Goal: Transaction & Acquisition: Purchase product/service

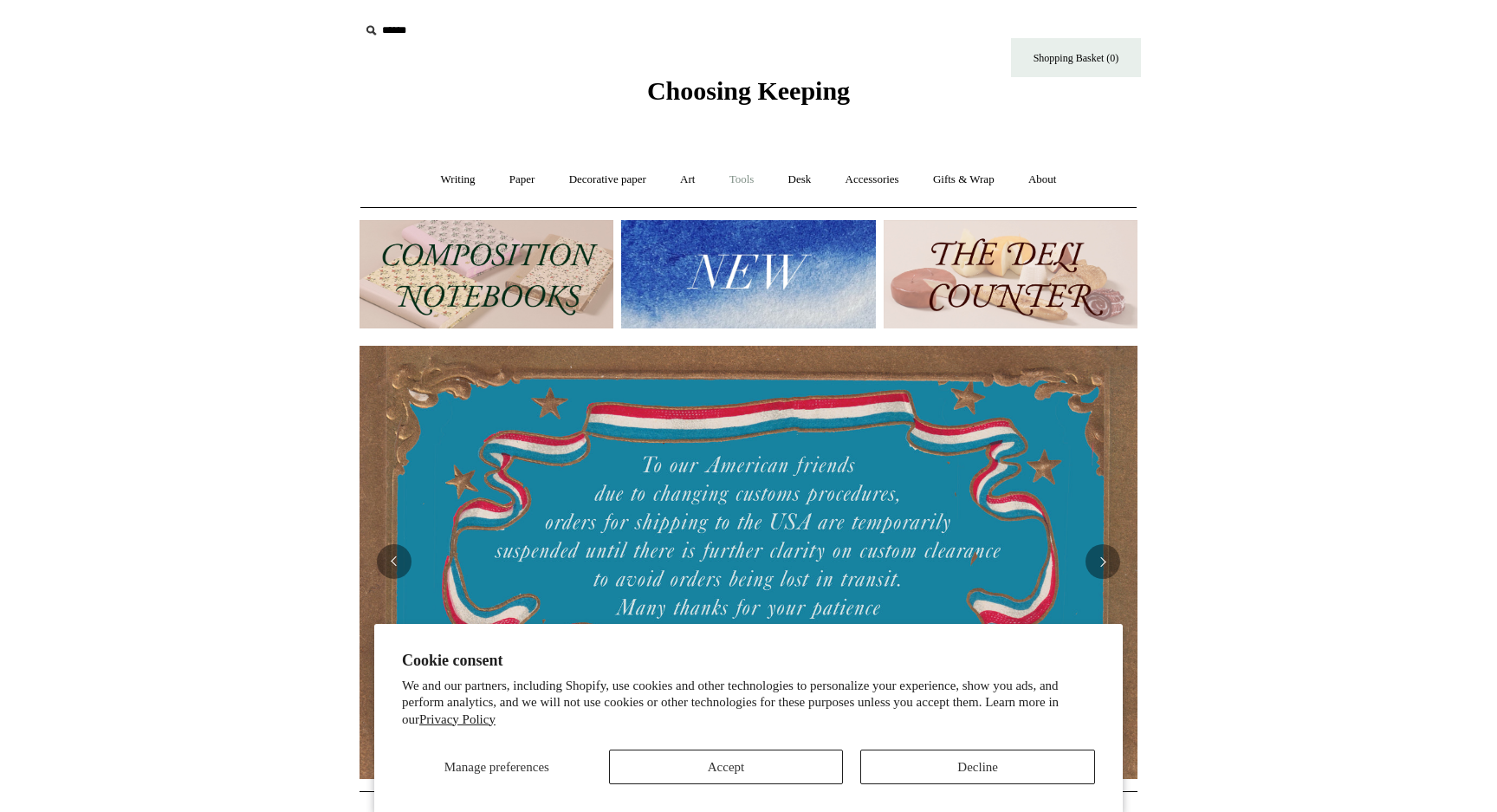
click at [746, 181] on link "Tools +" at bounding box center [742, 179] width 56 height 46
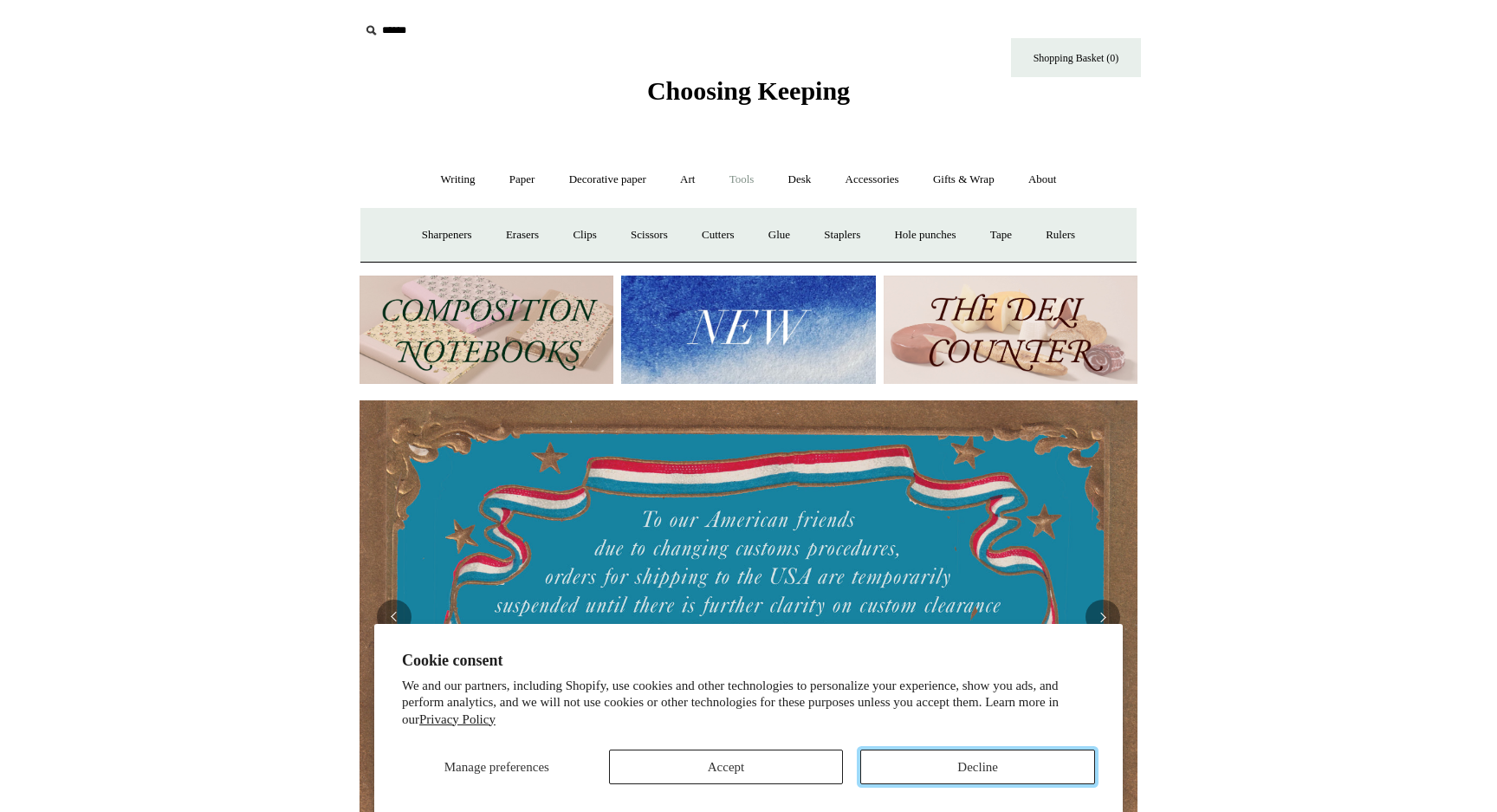
click at [940, 761] on button "Decline" at bounding box center [977, 766] width 235 height 35
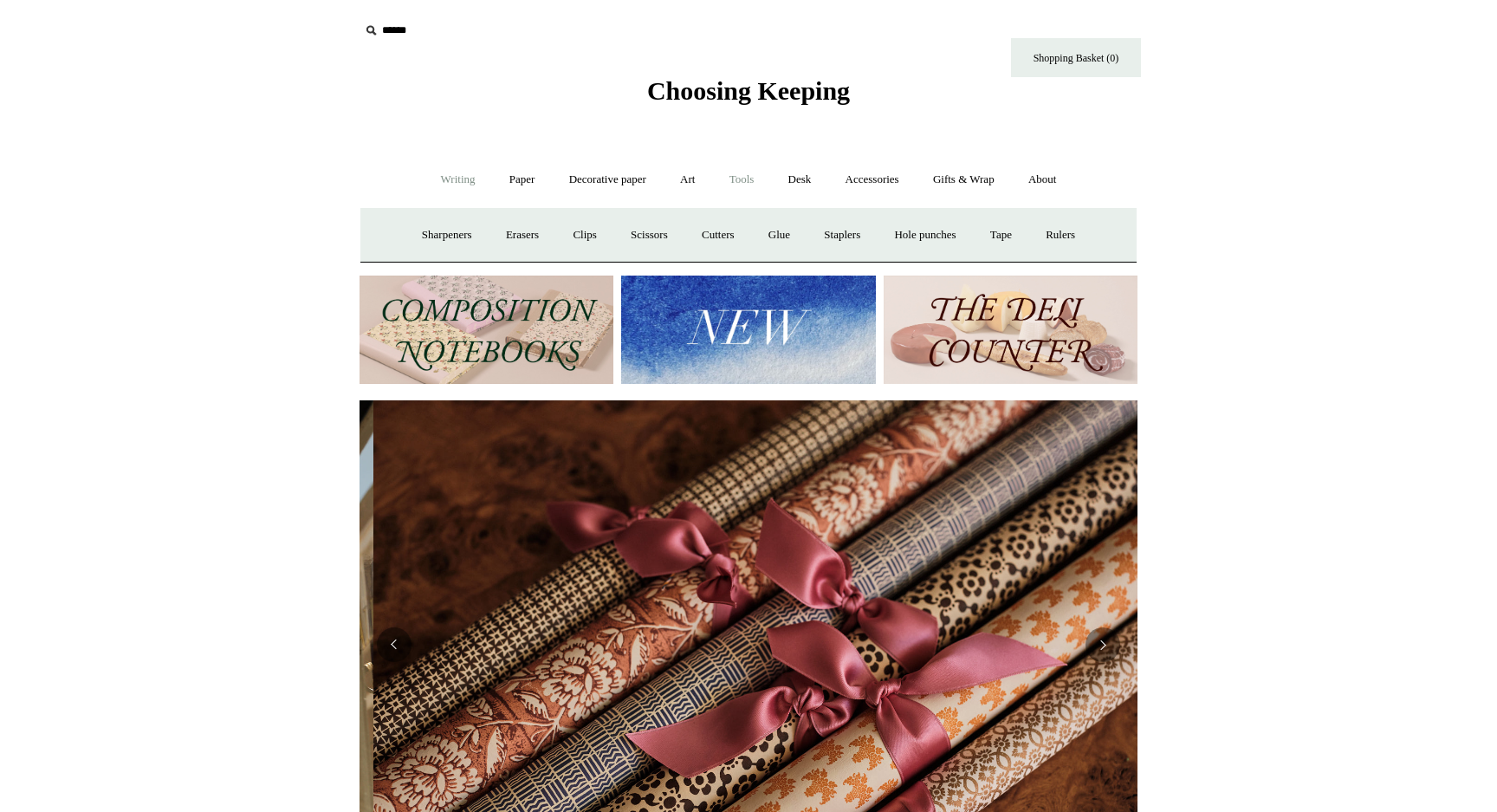
scroll to position [0, 1556]
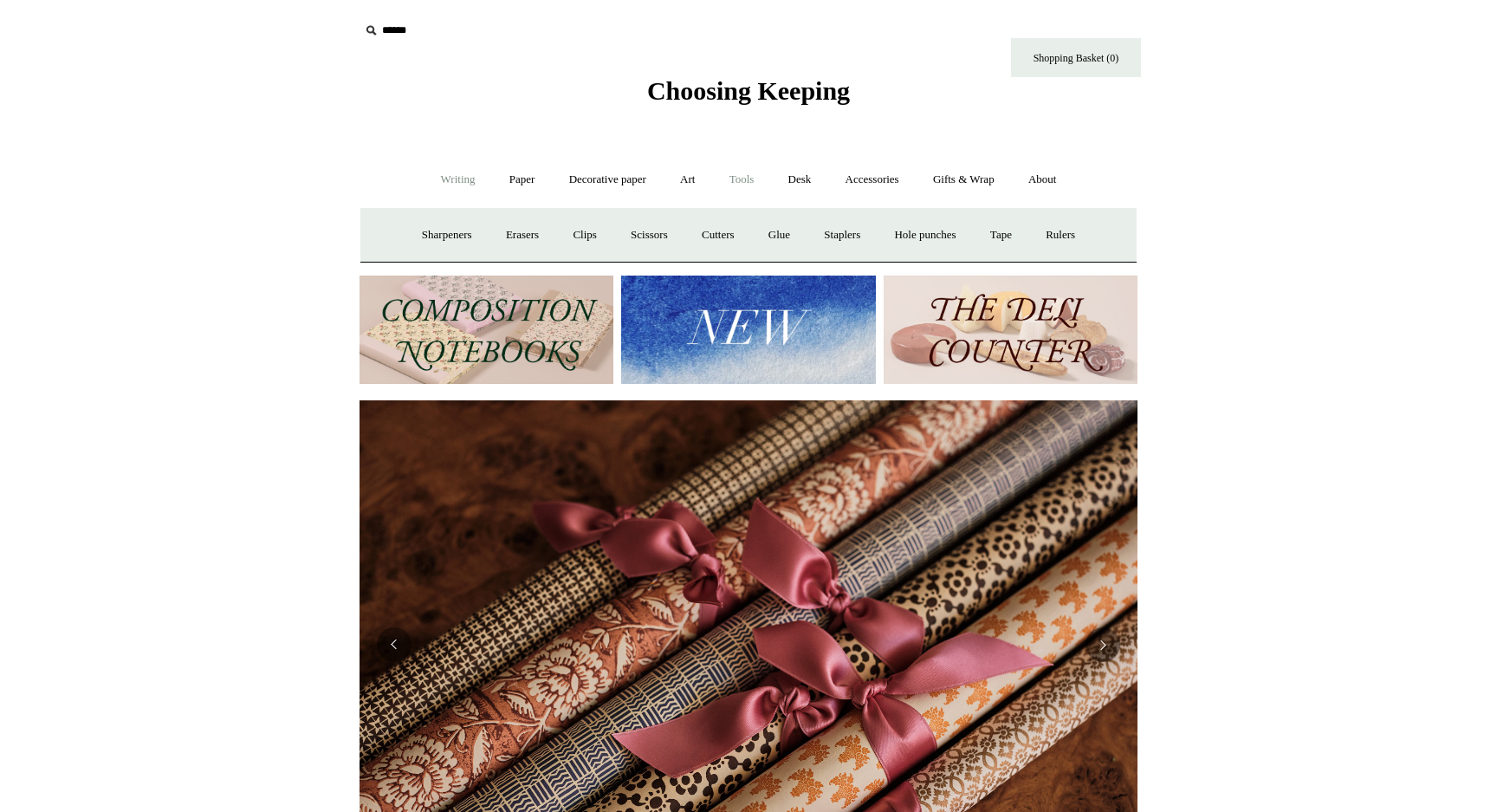
click at [451, 188] on link "Writing +" at bounding box center [459, 179] width 66 height 46
click at [524, 185] on link "Paper +" at bounding box center [522, 179] width 57 height 46
click at [609, 185] on link "Decorative paper +" at bounding box center [607, 179] width 108 height 46
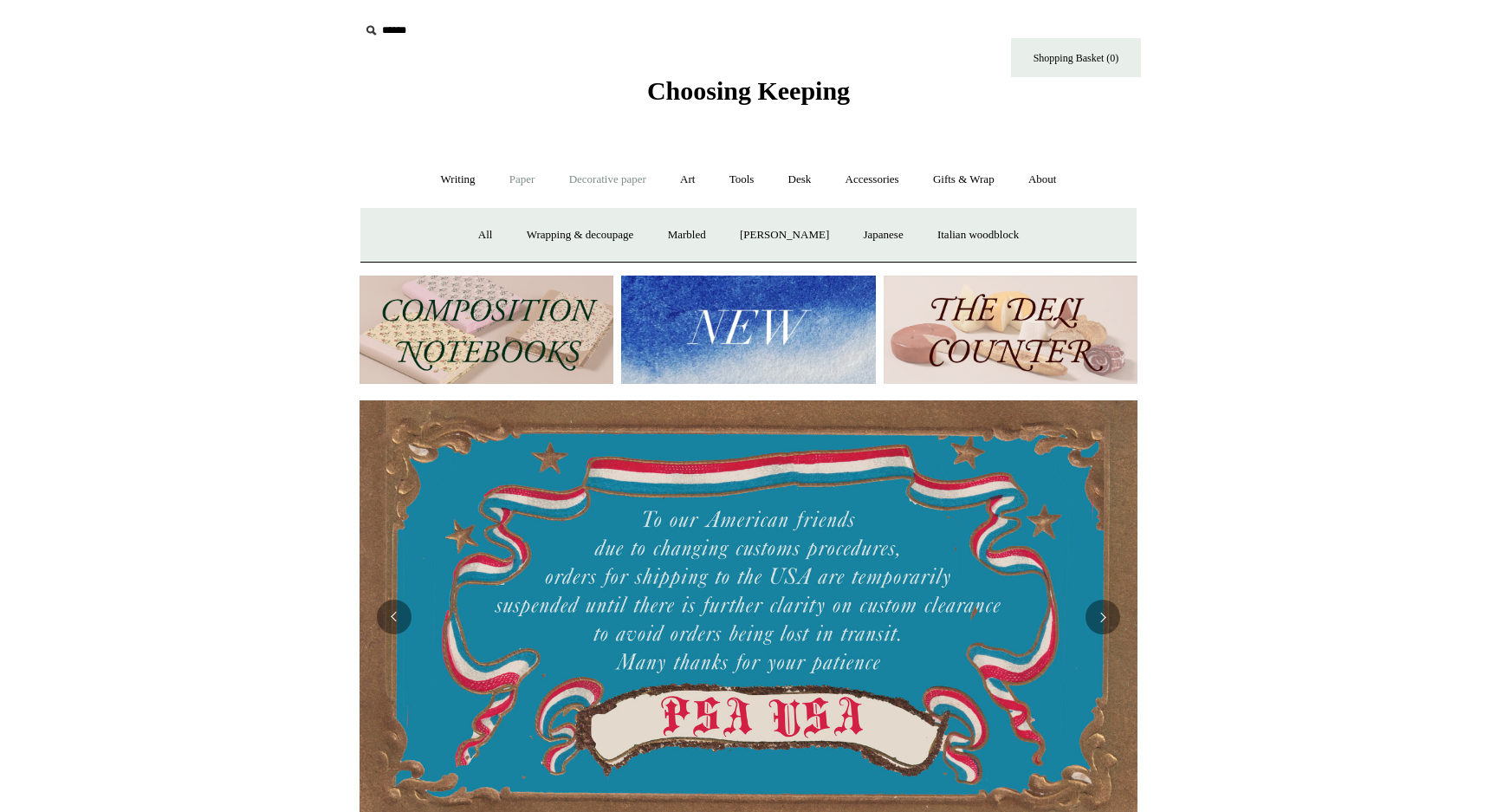
scroll to position [0, 0]
click at [516, 186] on link "Paper +" at bounding box center [522, 179] width 57 height 46
click at [812, 236] on link "Greeting cards +" at bounding box center [819, 234] width 97 height 46
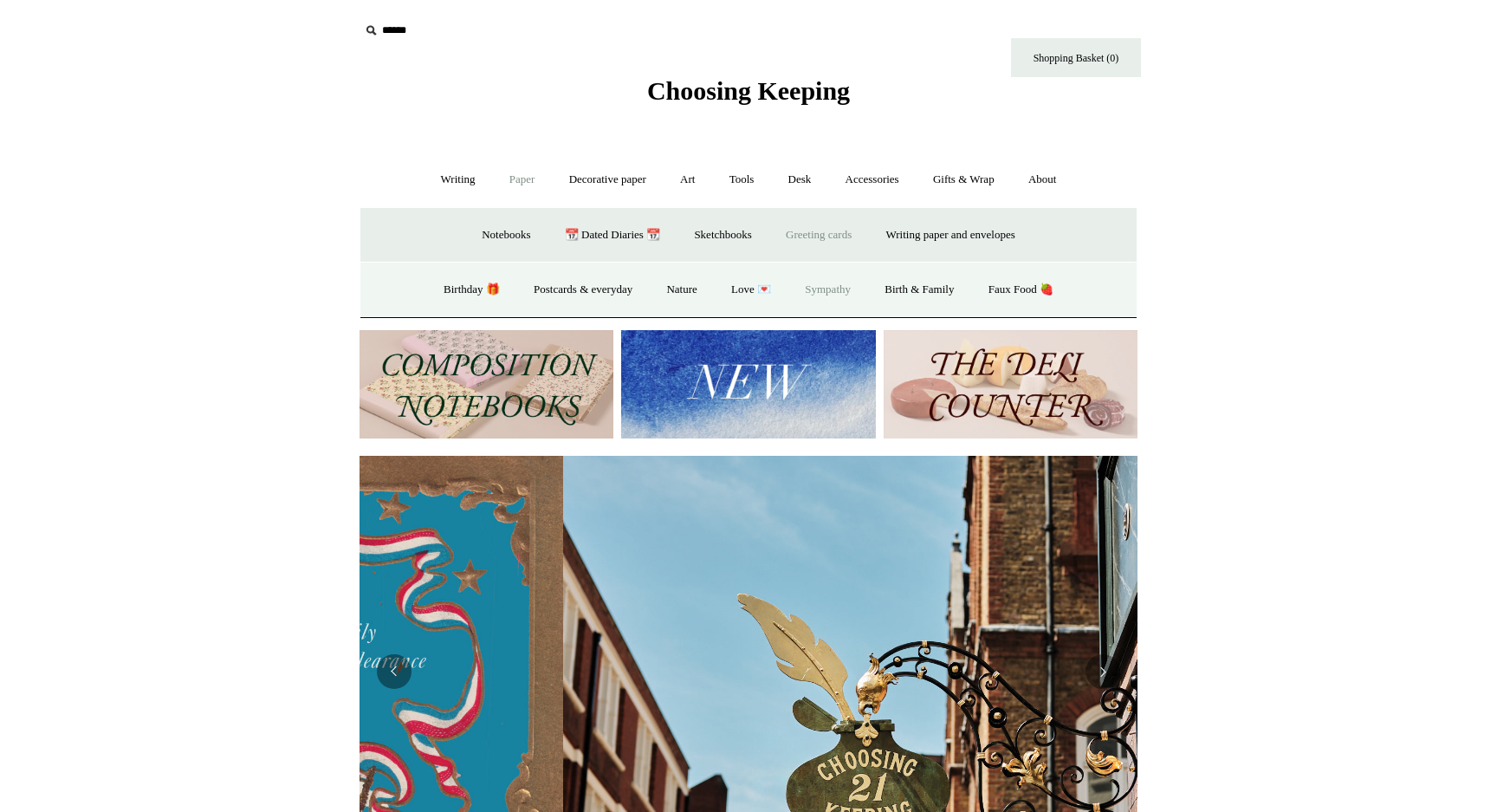
scroll to position [0, 778]
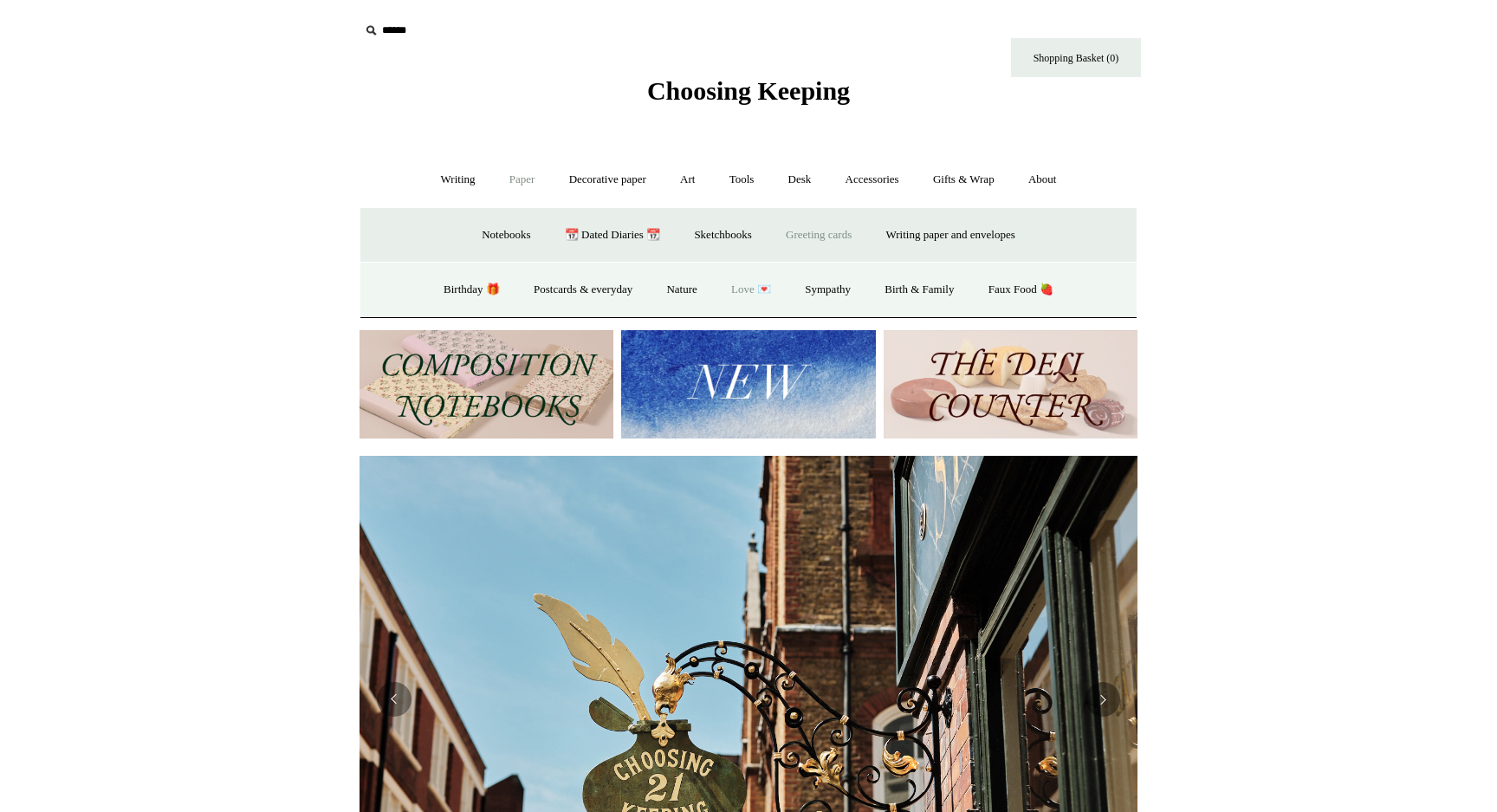
click at [744, 288] on link "Love 💌" at bounding box center [751, 289] width 71 height 46
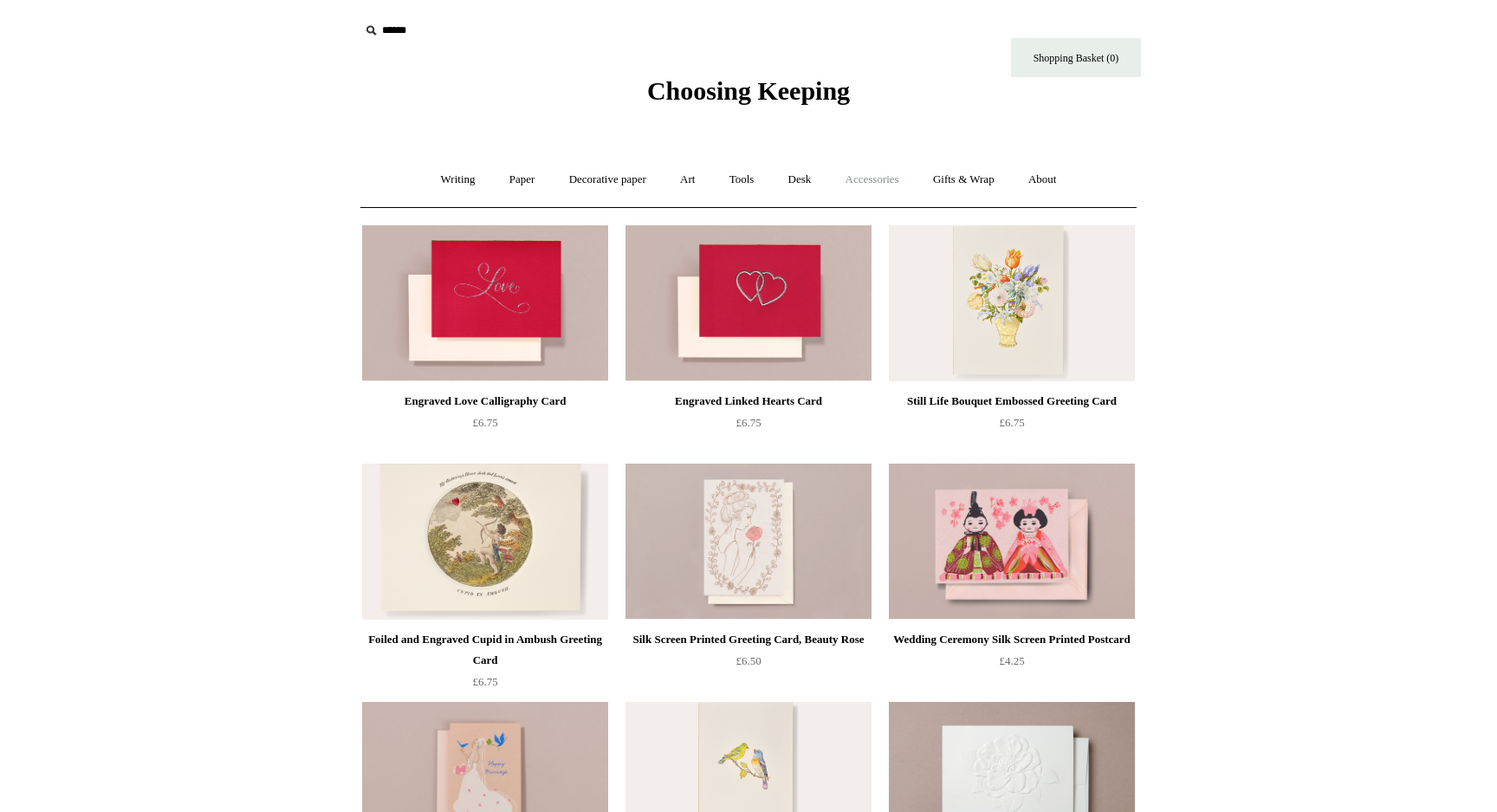
click at [887, 176] on link "Accessories +" at bounding box center [871, 179] width 85 height 46
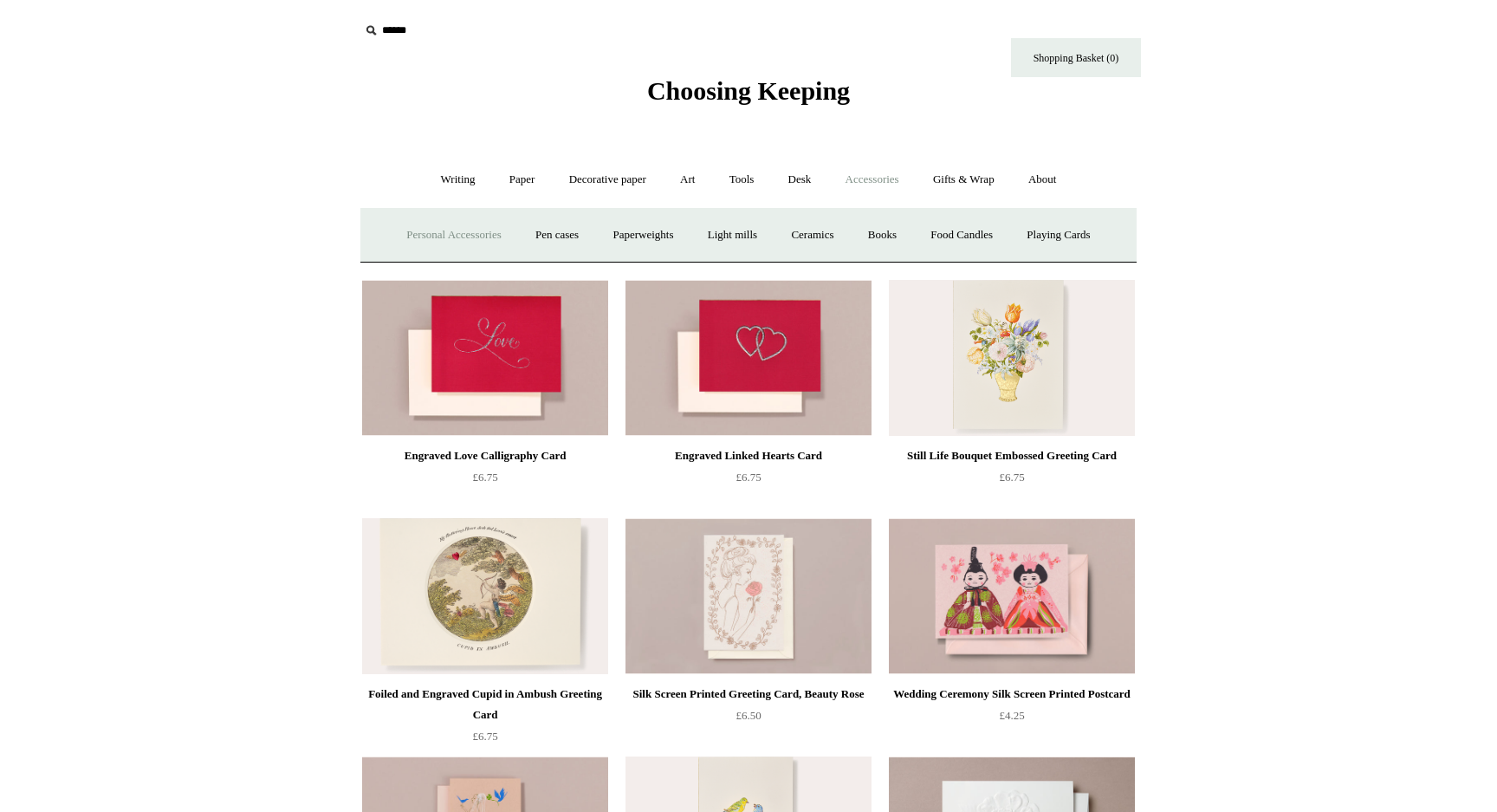
click at [441, 226] on link "Personal Accessories +" at bounding box center [453, 234] width 125 height 46
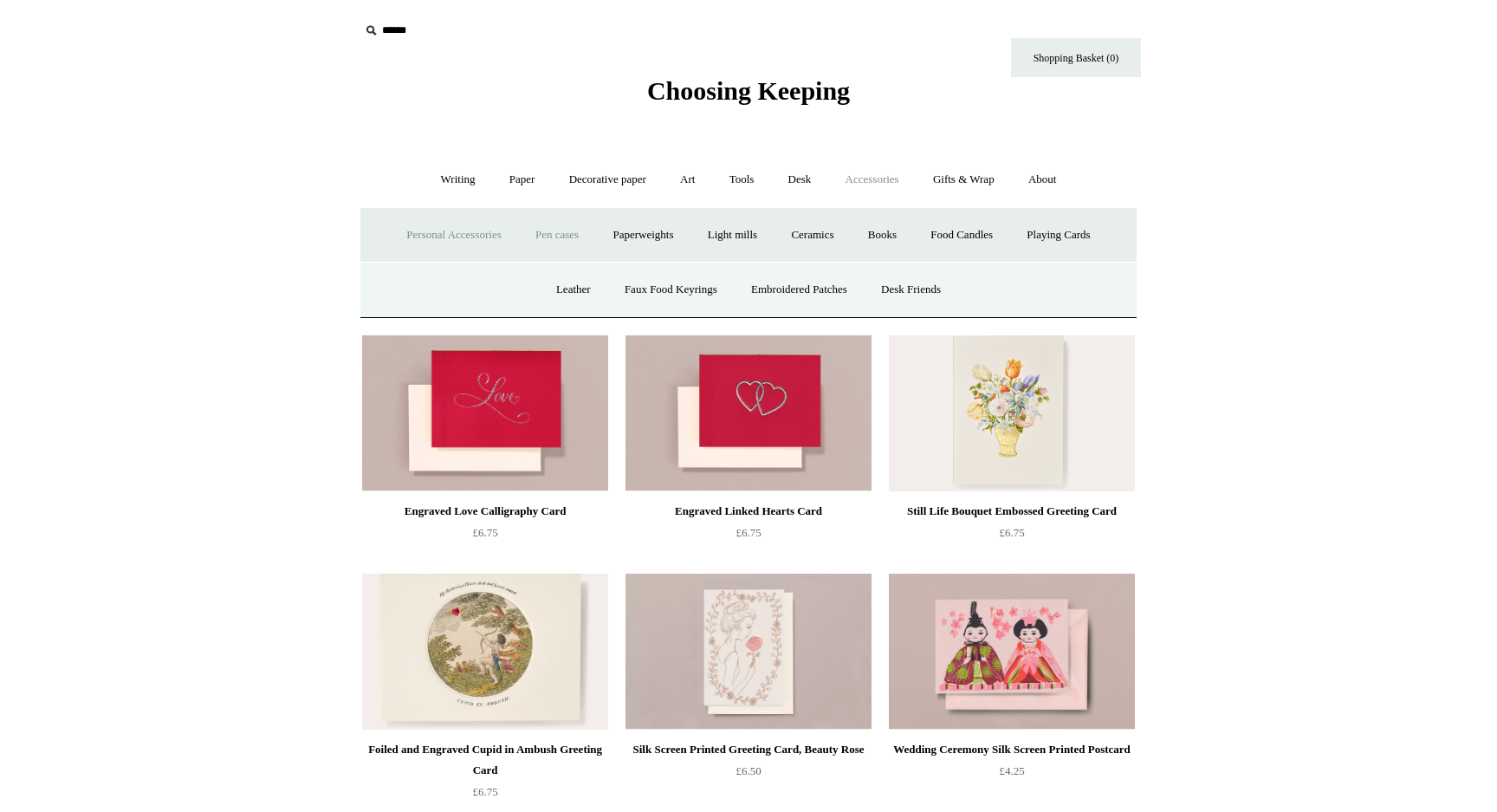
click at [567, 244] on link "Pen cases" at bounding box center [557, 234] width 75 height 46
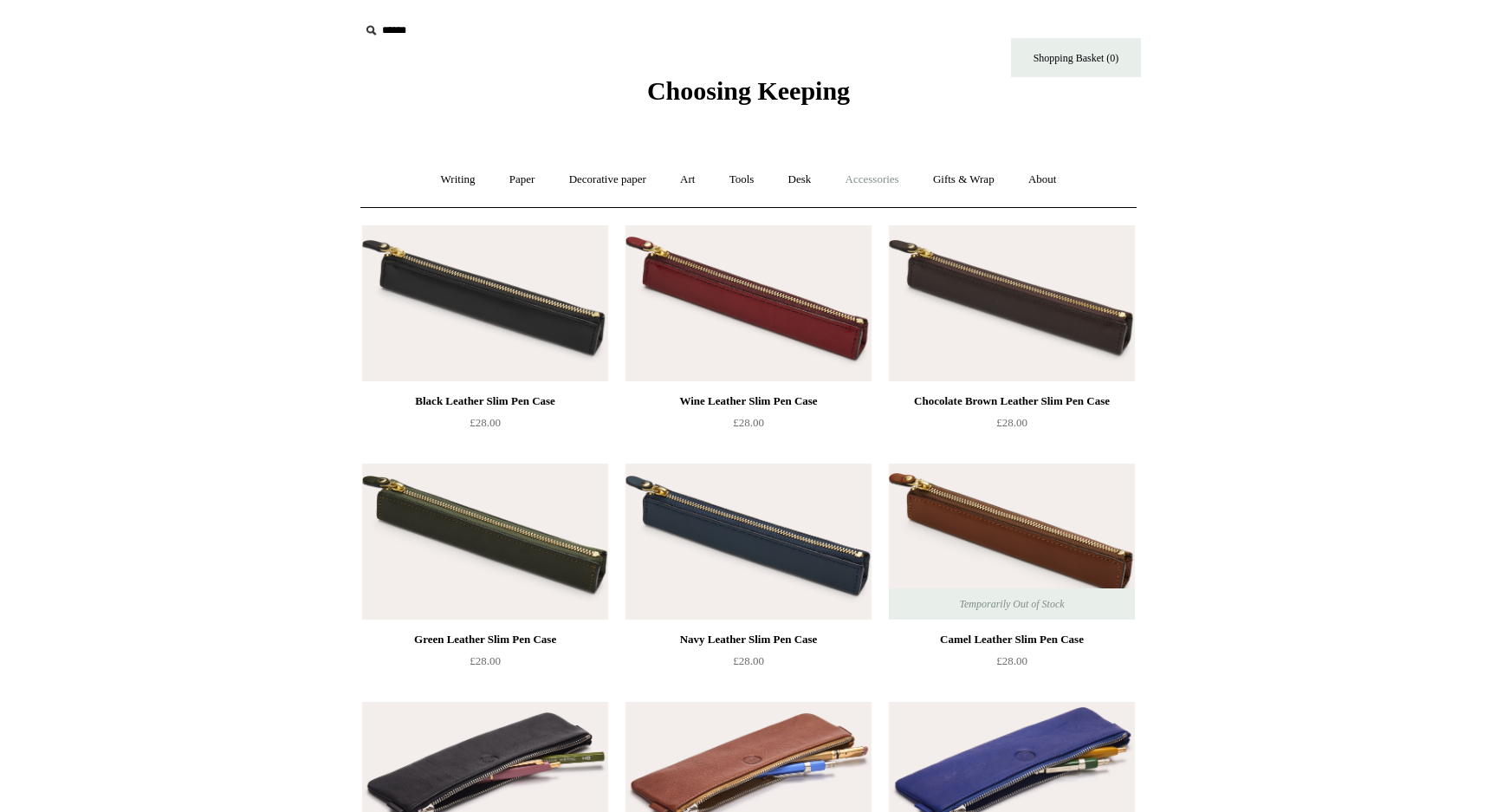
click at [898, 175] on link "Accessories +" at bounding box center [871, 179] width 85 height 46
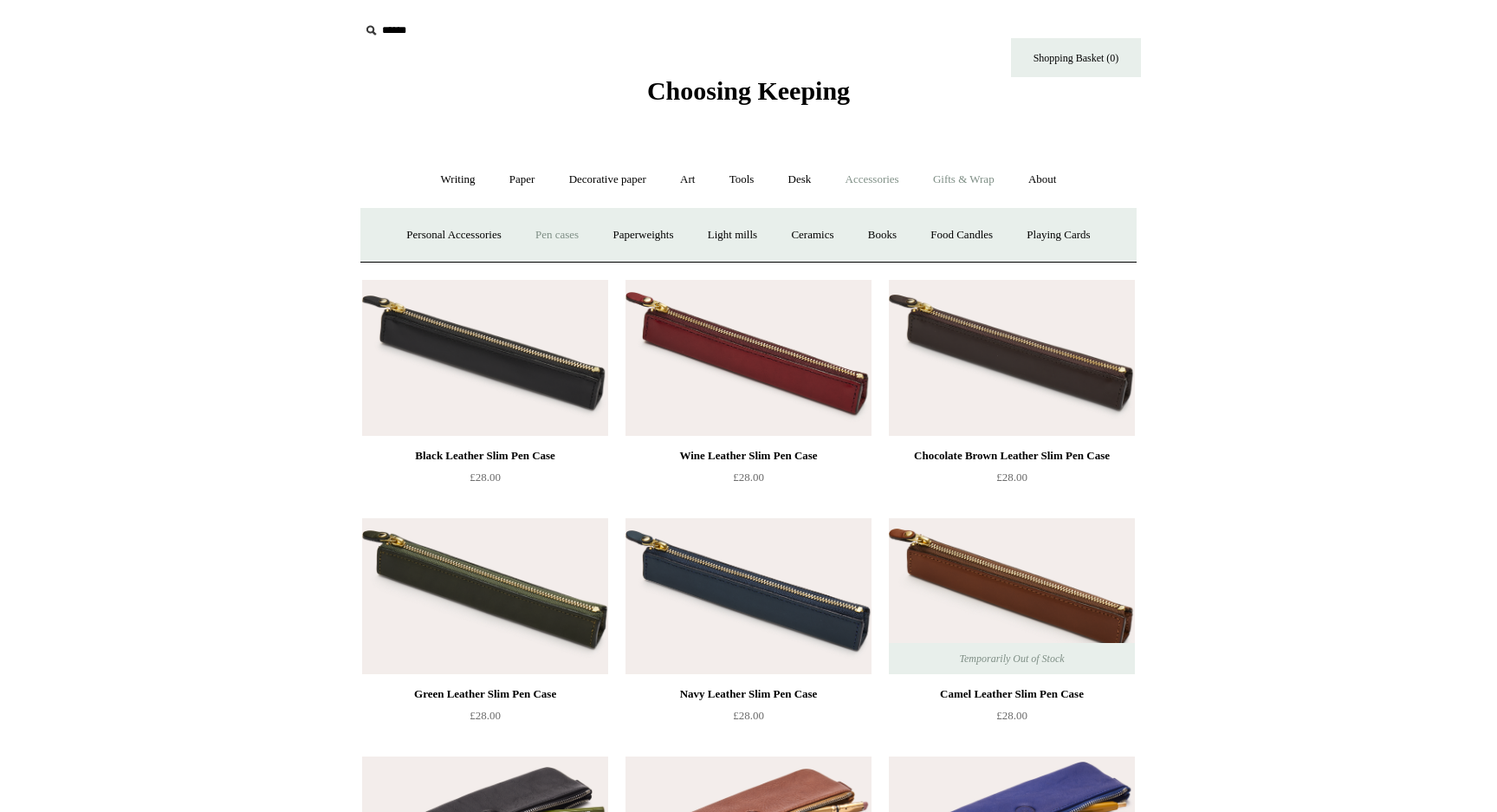
click at [981, 188] on link "Gifts & Wrap +" at bounding box center [963, 179] width 92 height 46
click at [906, 181] on link "Accessories +" at bounding box center [871, 179] width 85 height 46
click at [391, 28] on input "text" at bounding box center [465, 30] width 213 height 32
type input "********"
click at [548, 15] on input "*" at bounding box center [557, 29] width 17 height 30
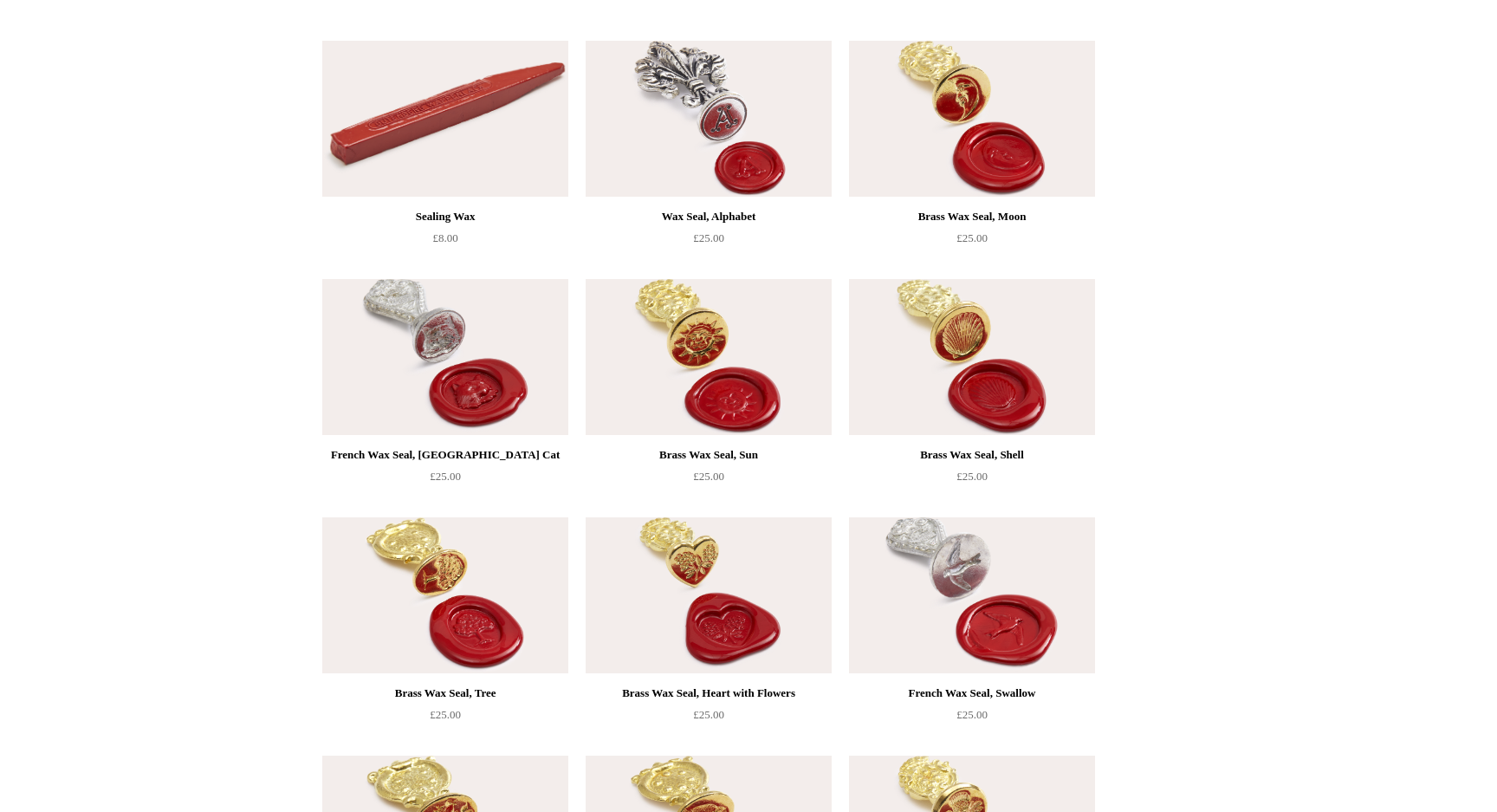
scroll to position [235, 0]
